Goal: Information Seeking & Learning: Check status

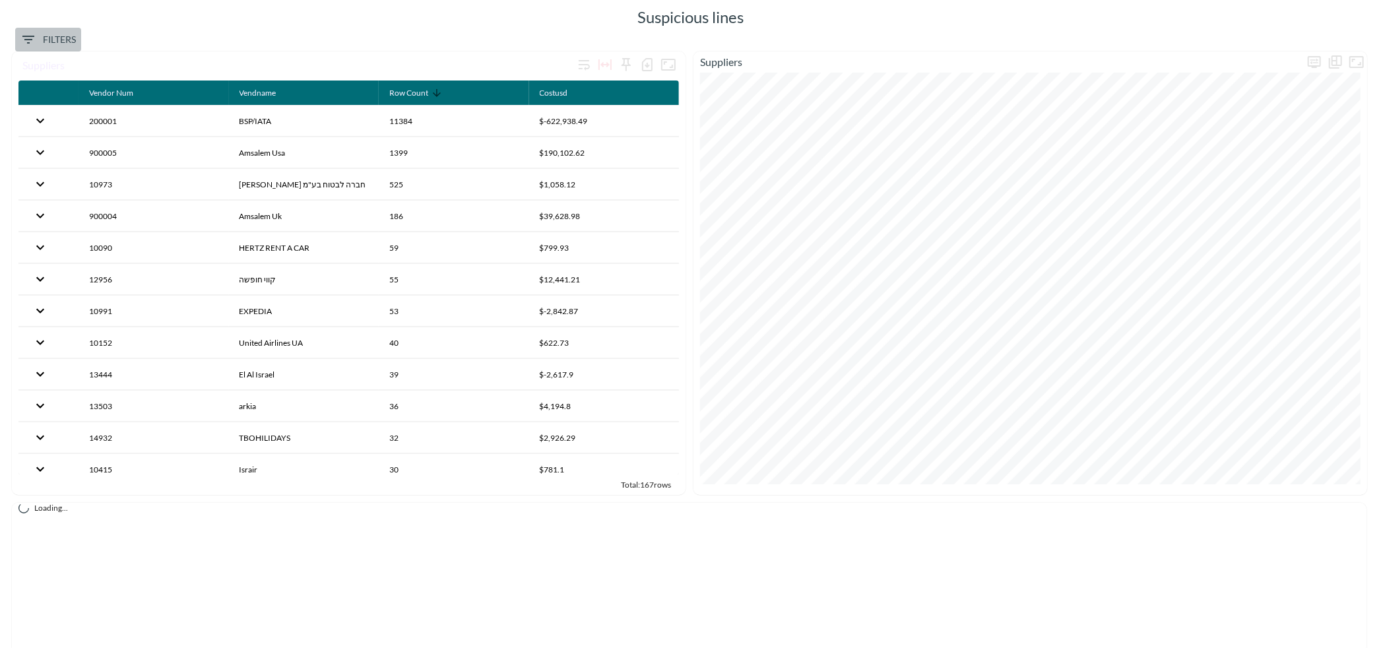
click at [71, 43] on span "Filters" at bounding box center [47, 40] width 55 height 16
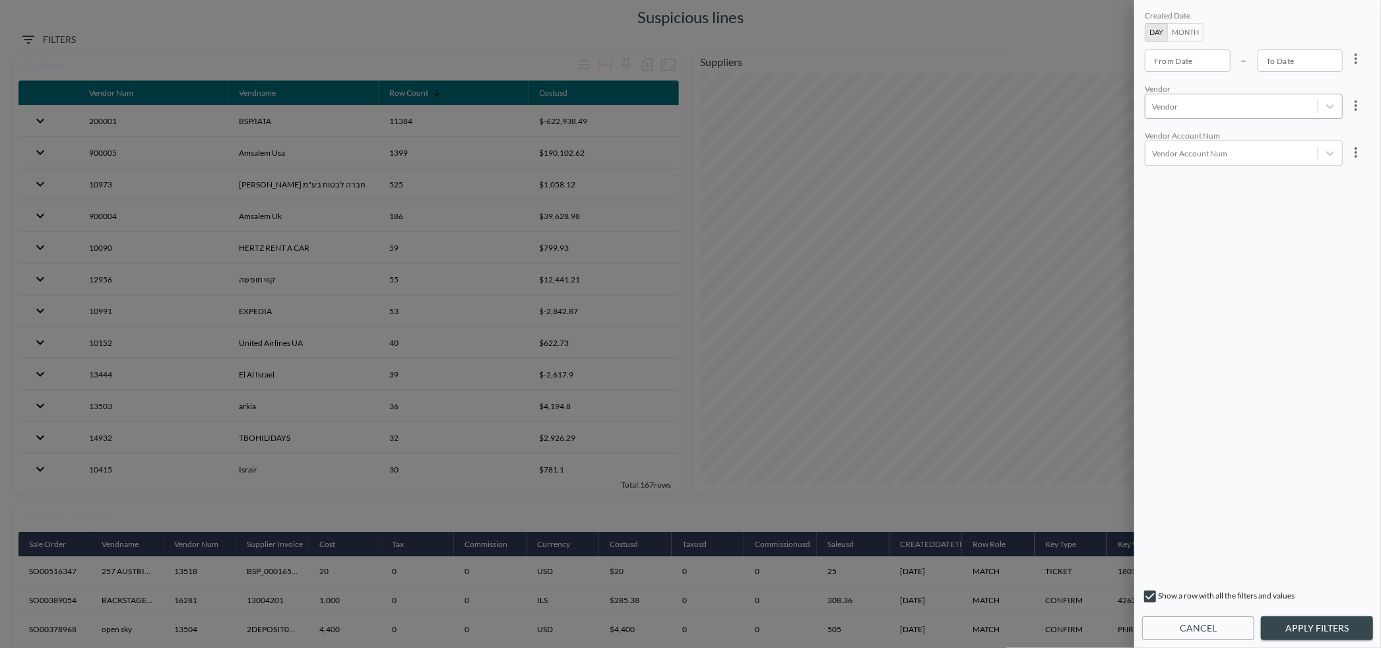
click at [1200, 103] on div at bounding box center [1231, 106] width 159 height 13
type input "ר"
type input "א"
click at [1186, 146] on span "Create "tbo"" at bounding box center [1263, 162] width 241 height 33
click at [1155, 143] on input "TBOHILIDAYS" at bounding box center [1155, 143] width 28 height 28
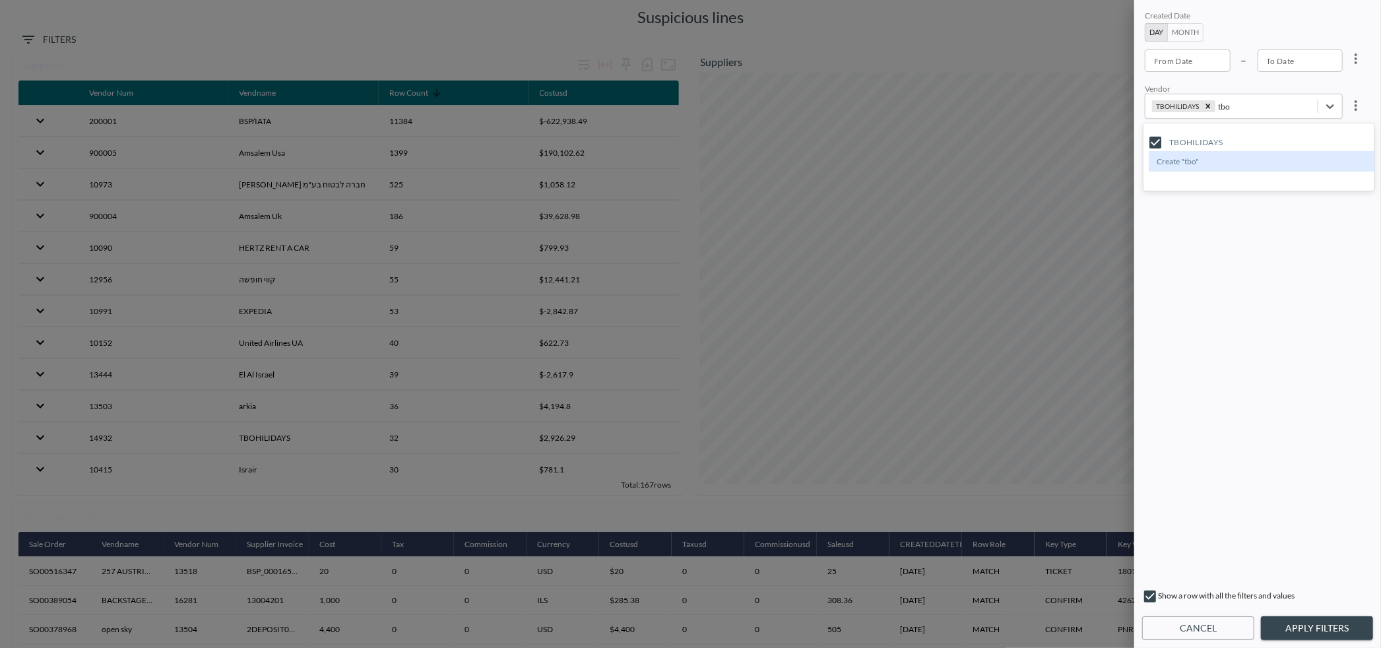
type input "tbo"
drag, startPoint x: 1302, startPoint y: 624, endPoint x: 1303, endPoint y: 635, distance: 10.6
click at [1302, 627] on button "Apply Filters" at bounding box center [1317, 628] width 112 height 24
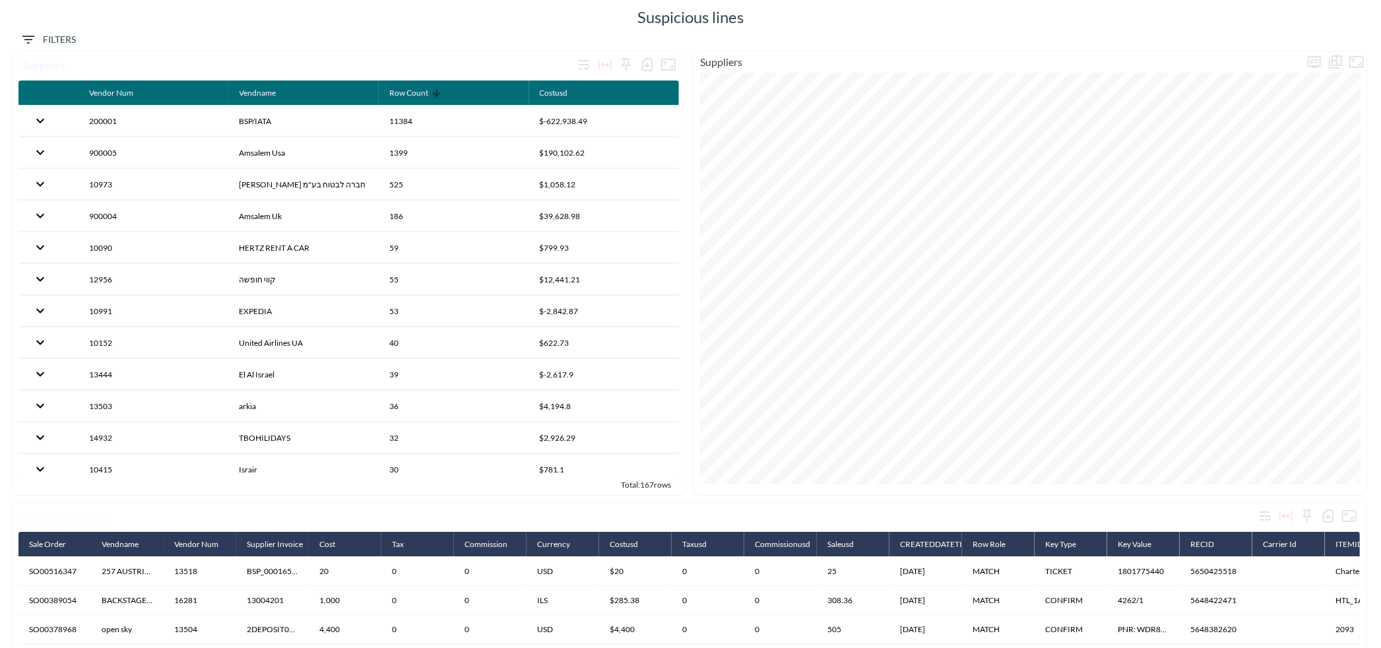
click at [133, 26] on div "Suspicious lines" at bounding box center [691, 17] width 1368 height 21
click at [51, 38] on span "Filters" at bounding box center [47, 40] width 55 height 16
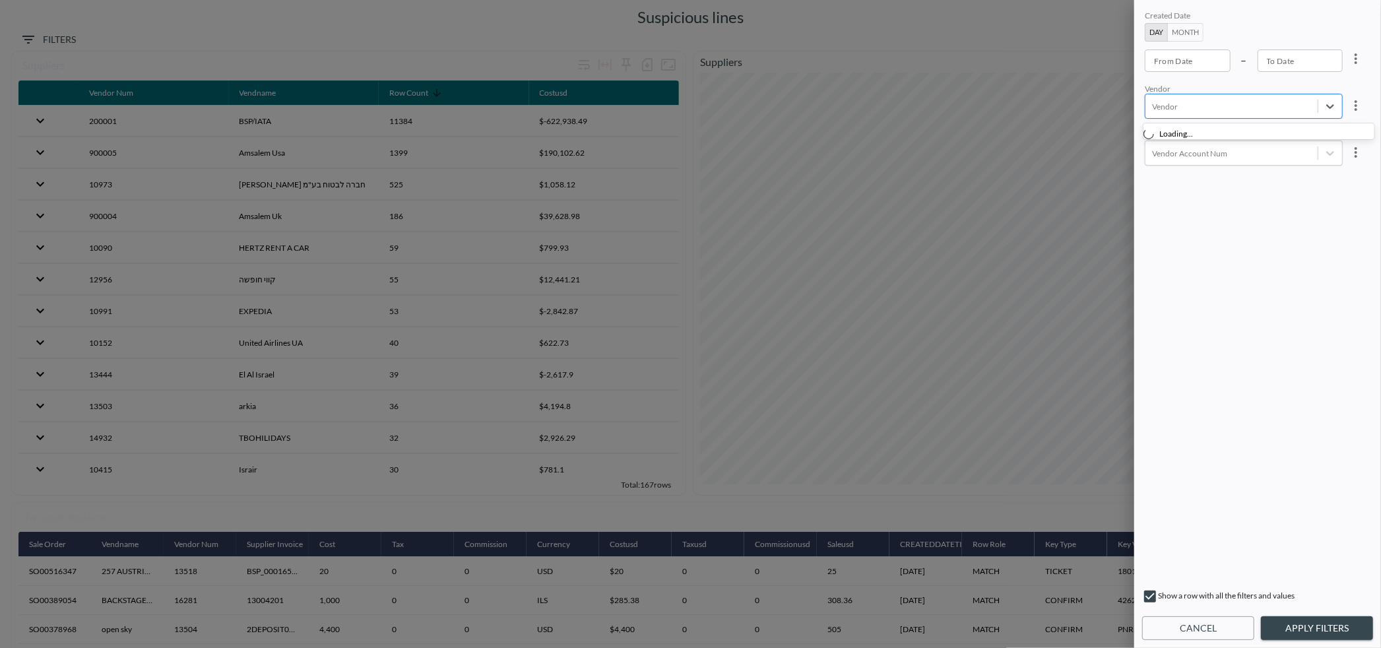
click at [1184, 108] on div at bounding box center [1231, 106] width 159 height 13
type input "א"
type input "e"
click at [1153, 142] on input "TBOHILIDAYS" at bounding box center [1155, 143] width 28 height 28
type input "tbo"
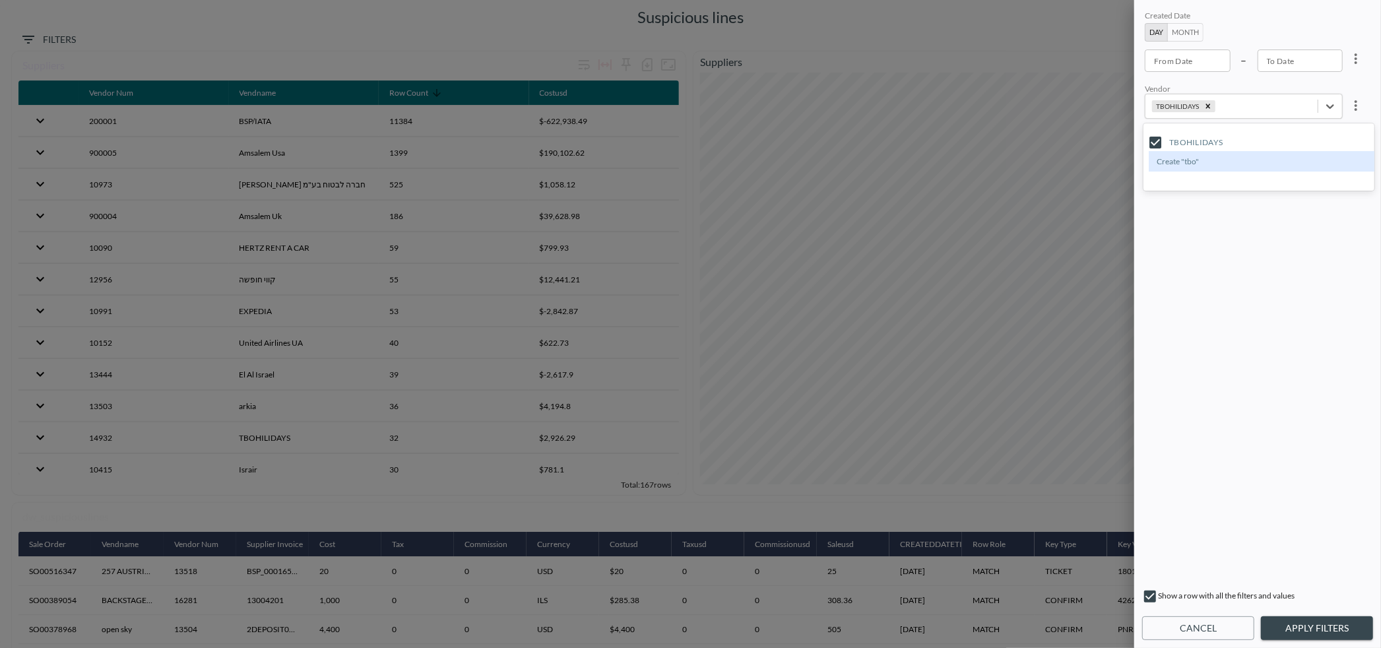
click at [1306, 635] on button "Apply Filters" at bounding box center [1317, 628] width 112 height 24
